Goal: Use online tool/utility: Utilize a website feature to perform a specific function

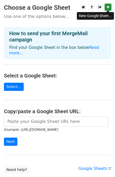
click at [108, 7] on icon at bounding box center [107, 7] width 3 height 4
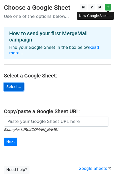
click at [10, 83] on link "Select..." at bounding box center [14, 87] width 20 height 8
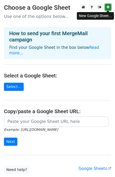
drag, startPoint x: 30, startPoint y: 45, endPoint x: 109, endPoint y: 9, distance: 86.7
click at [109, 9] on link at bounding box center [108, 7] width 6 height 7
click at [106, 6] on icon at bounding box center [107, 7] width 3 height 4
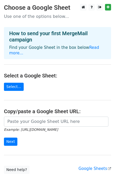
click at [36, 14] on p "Use one of the options below..." at bounding box center [57, 17] width 107 height 6
click at [34, 17] on p "Use one of the options below..." at bounding box center [57, 17] width 107 height 6
click at [13, 83] on link "Select..." at bounding box center [14, 87] width 20 height 8
